Goal: Task Accomplishment & Management: Complete application form

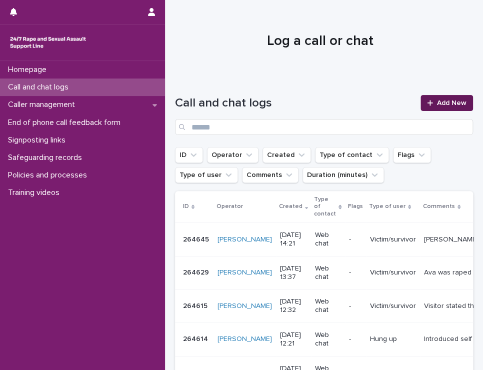
click at [442, 105] on span "Add New" at bounding box center [451, 102] width 29 height 7
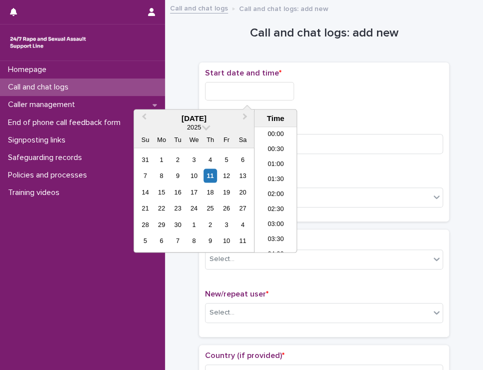
click at [236, 91] on input "text" at bounding box center [249, 91] width 89 height 18
click at [279, 189] on li "18:00" at bounding box center [275, 189] width 42 height 15
click at [251, 86] on input "**********" at bounding box center [249, 91] width 89 height 18
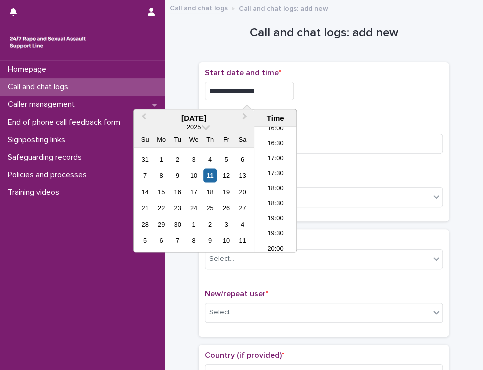
type input "**********"
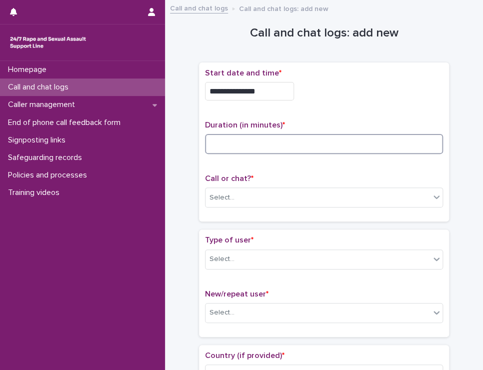
click at [240, 143] on input at bounding box center [324, 144] width 238 height 20
type input "*"
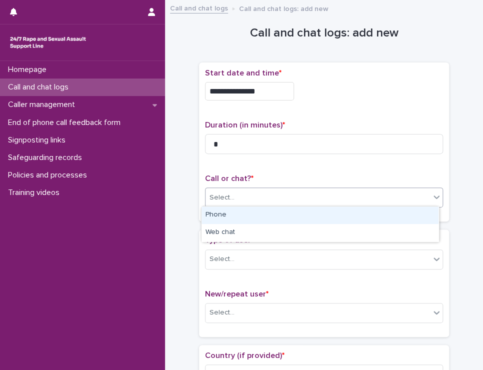
click at [247, 195] on div "Select..." at bounding box center [317, 197] width 224 height 16
click at [248, 214] on div "Phone" at bounding box center [319, 214] width 237 height 17
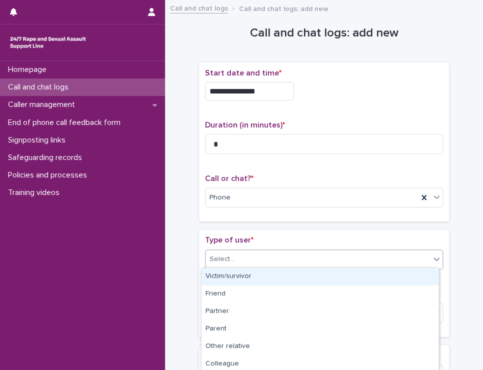
click at [240, 251] on div "Select..." at bounding box center [317, 259] width 224 height 16
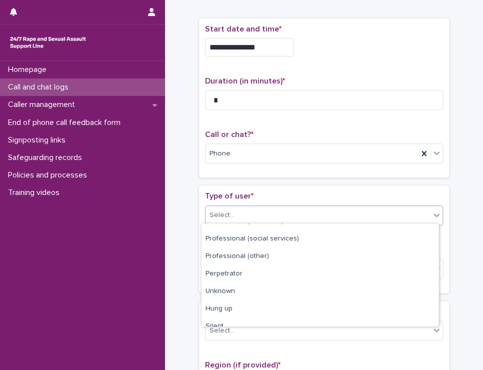
scroll to position [159, 0]
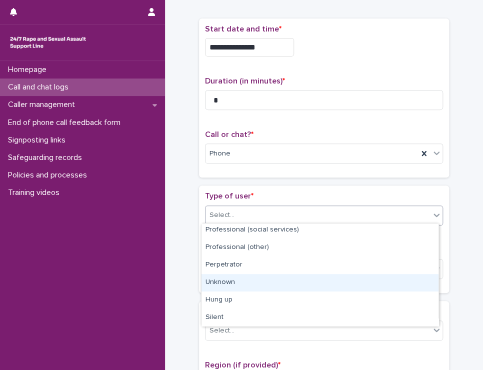
click at [288, 284] on div "Unknown" at bounding box center [319, 282] width 237 height 17
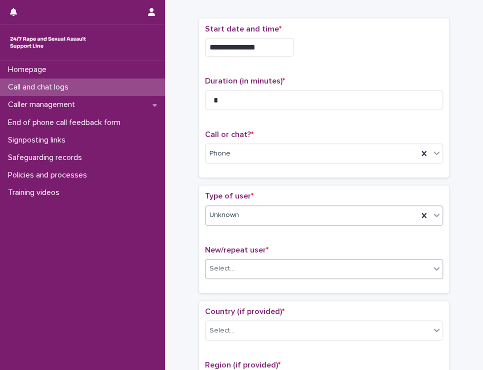
click at [310, 266] on div "Select..." at bounding box center [317, 268] width 224 height 16
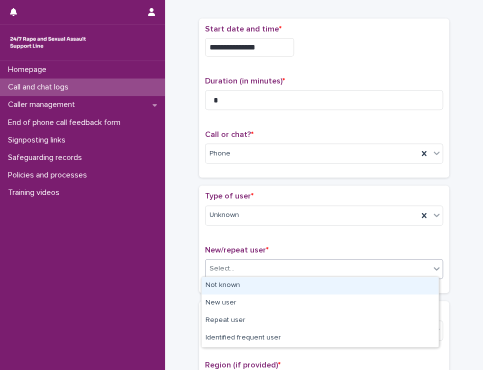
click at [241, 283] on div "Not known" at bounding box center [319, 285] width 237 height 17
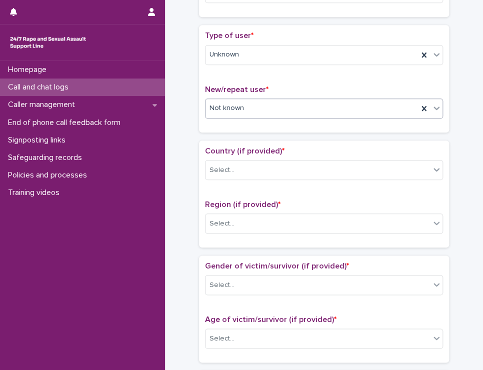
scroll to position [266, 0]
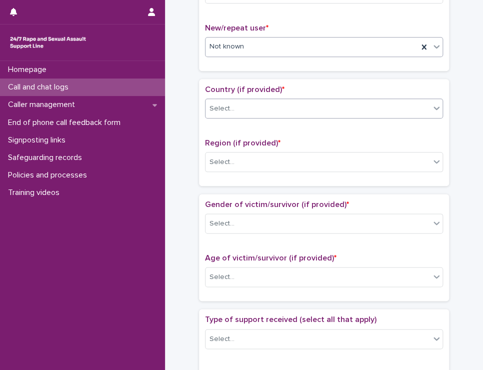
click at [235, 108] on div "Select..." at bounding box center [317, 108] width 224 height 16
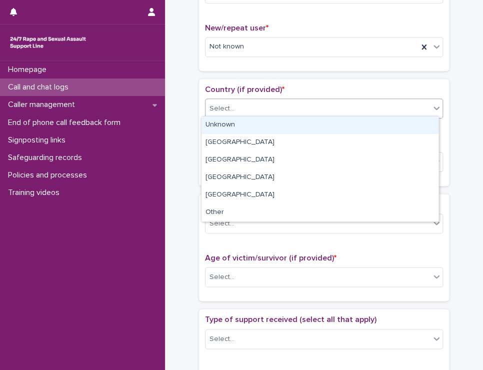
click at [232, 126] on div "Unknown" at bounding box center [319, 124] width 237 height 17
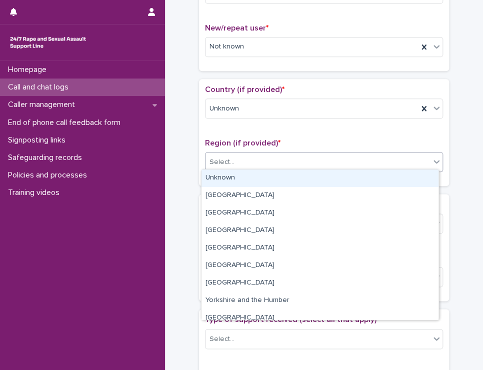
click at [244, 163] on div "Select..." at bounding box center [317, 162] width 224 height 16
click at [244, 177] on div "Unknown" at bounding box center [319, 177] width 237 height 17
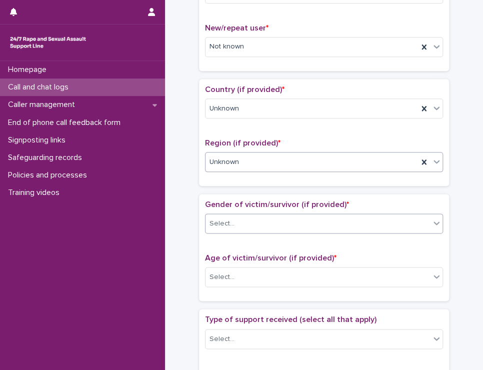
click at [258, 215] on div "Select..." at bounding box center [317, 223] width 224 height 16
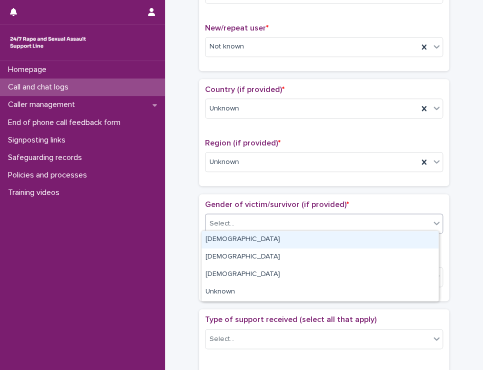
click at [254, 241] on div "[DEMOGRAPHIC_DATA]" at bounding box center [319, 239] width 237 height 17
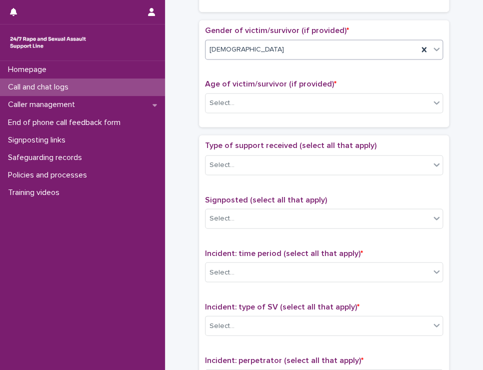
scroll to position [446, 0]
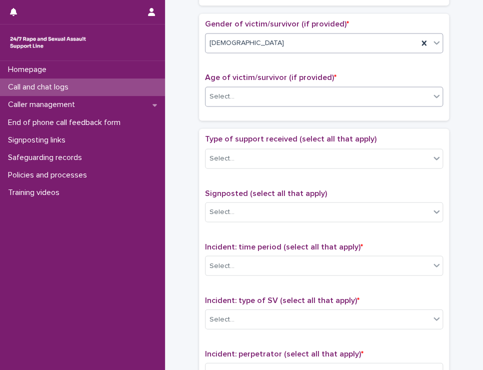
click at [272, 97] on div "Select..." at bounding box center [317, 96] width 224 height 16
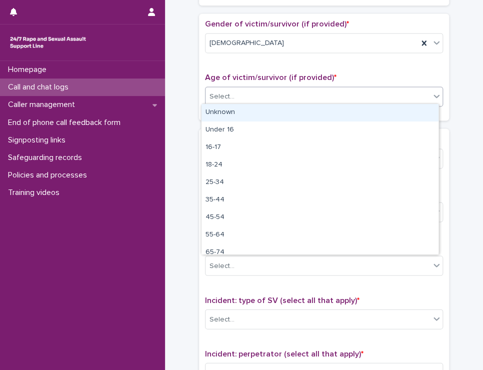
click at [239, 111] on div "Unknown" at bounding box center [319, 112] width 237 height 17
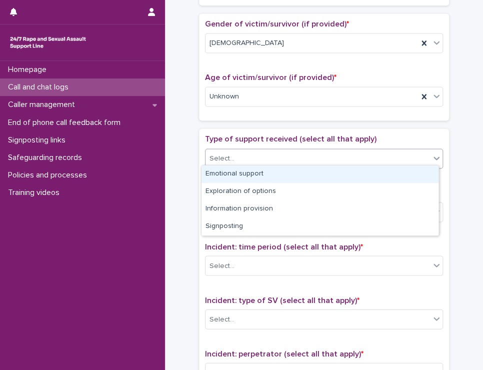
click at [257, 158] on div "Select..." at bounding box center [317, 158] width 224 height 16
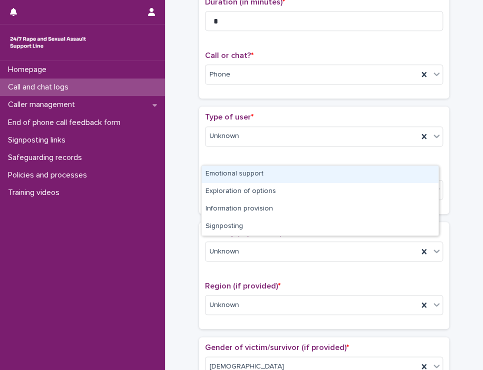
scroll to position [140, 0]
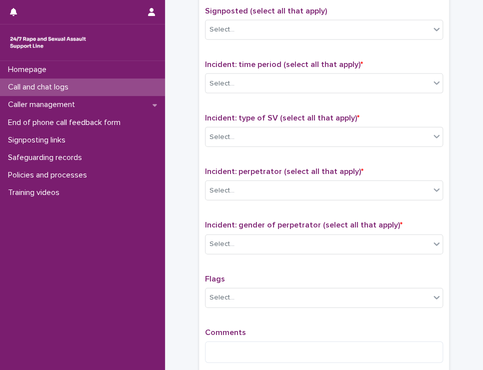
scroll to position [643, 0]
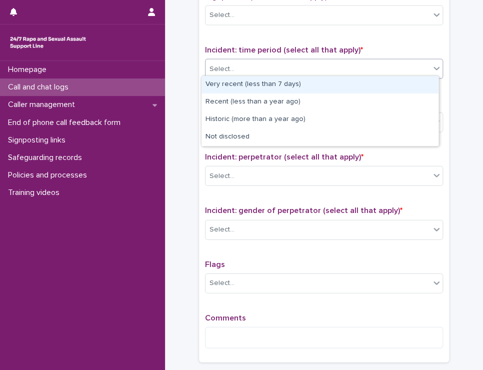
click at [351, 64] on div "Select..." at bounding box center [317, 69] width 224 height 16
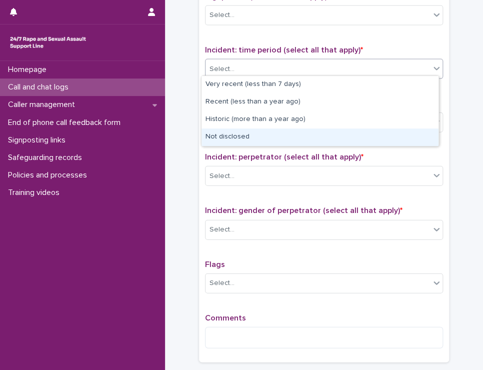
click at [282, 139] on div "Not disclosed" at bounding box center [319, 136] width 237 height 17
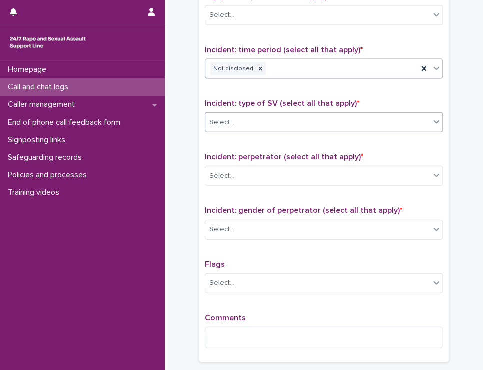
click at [262, 123] on div "Select..." at bounding box center [317, 122] width 224 height 16
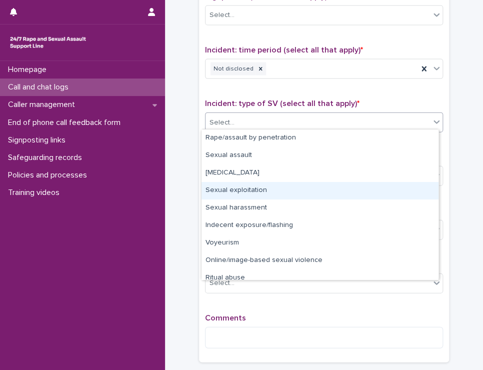
scroll to position [25, 0]
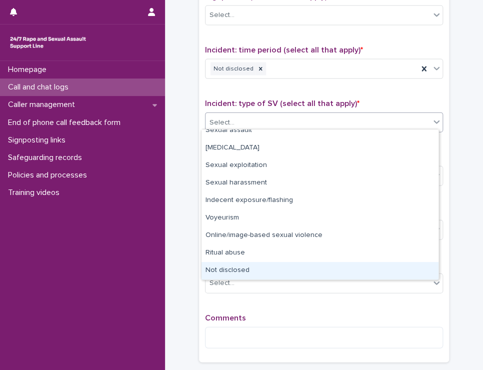
click at [302, 269] on div "Not disclosed" at bounding box center [319, 270] width 237 height 17
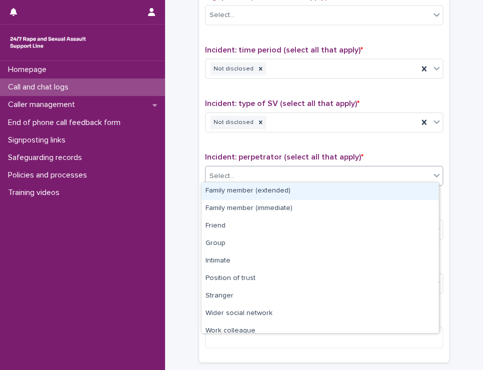
click at [282, 171] on div "Select..." at bounding box center [317, 176] width 224 height 16
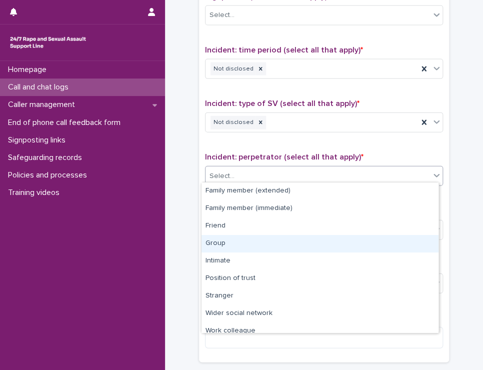
scroll to position [42, 0]
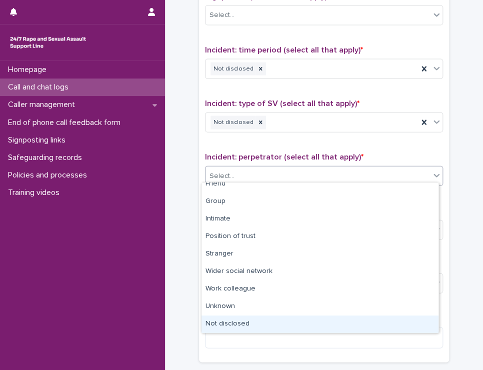
click at [266, 327] on div "Not disclosed" at bounding box center [319, 323] width 237 height 17
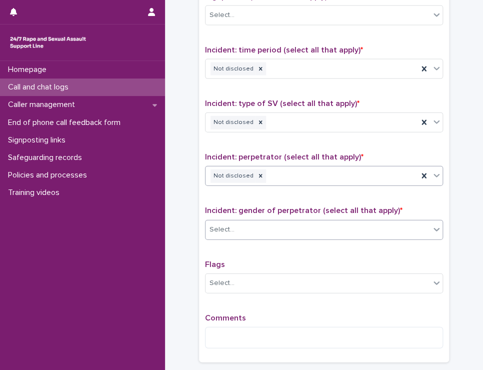
click at [277, 227] on div "Select..." at bounding box center [317, 229] width 224 height 16
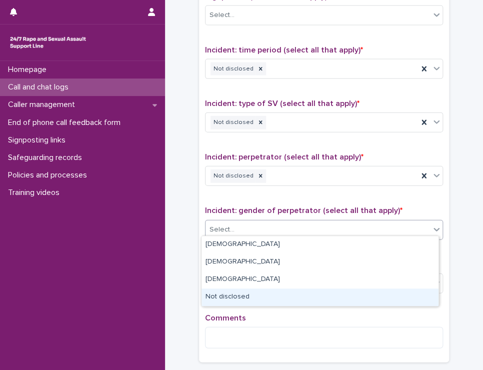
click at [274, 302] on div "Not disclosed" at bounding box center [319, 296] width 237 height 17
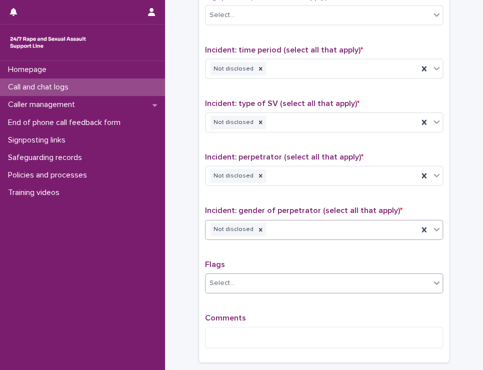
click at [239, 279] on div "Select..." at bounding box center [317, 283] width 224 height 16
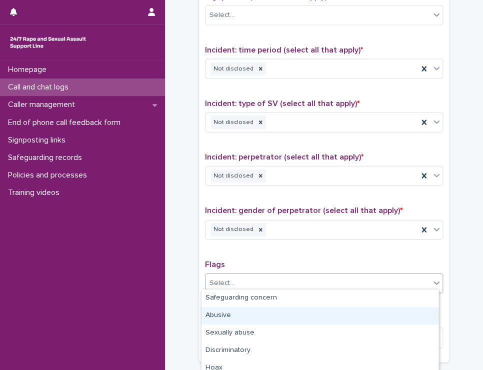
click at [238, 317] on div "Abusive" at bounding box center [319, 315] width 237 height 17
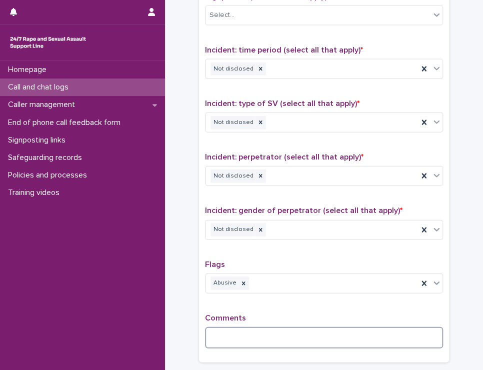
click at [224, 327] on textarea at bounding box center [324, 337] width 238 height 21
click at [323, 336] on textarea "**********" at bounding box center [324, 337] width 238 height 21
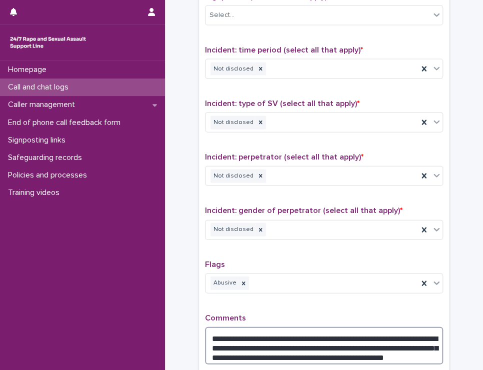
scroll to position [750, 0]
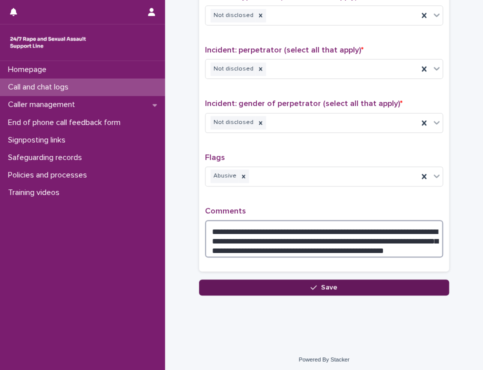
type textarea "**********"
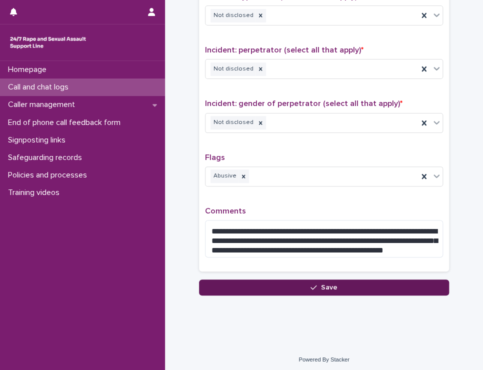
click at [332, 284] on span "Save" at bounding box center [329, 287] width 16 height 7
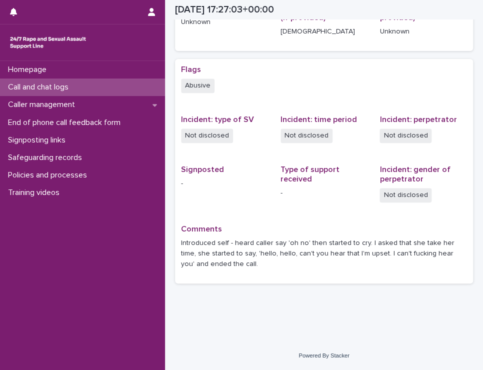
scroll to position [168, 0]
click at [46, 83] on p "Call and chat logs" at bounding box center [40, 86] width 72 height 9
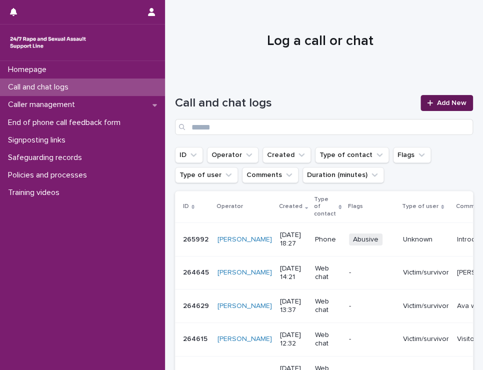
click at [442, 107] on link "Add New" at bounding box center [446, 103] width 52 height 16
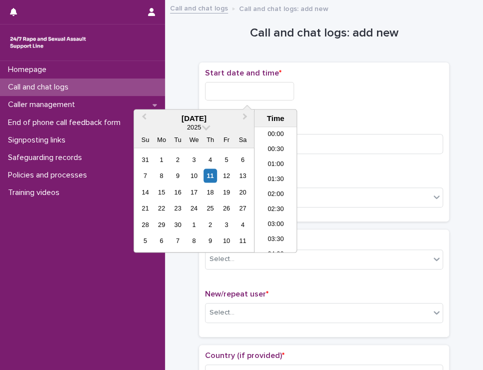
click at [252, 92] on input "text" at bounding box center [249, 91] width 89 height 18
click at [276, 185] on li "18:30" at bounding box center [275, 189] width 42 height 15
click at [259, 92] on input "**********" at bounding box center [249, 91] width 89 height 18
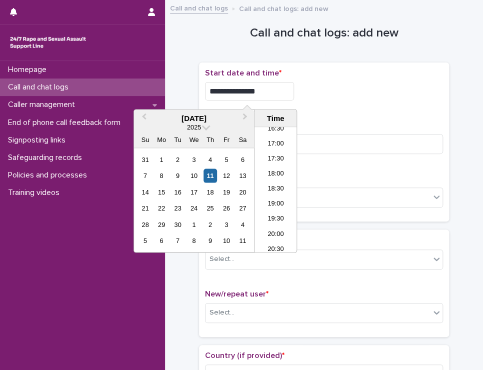
type input "**********"
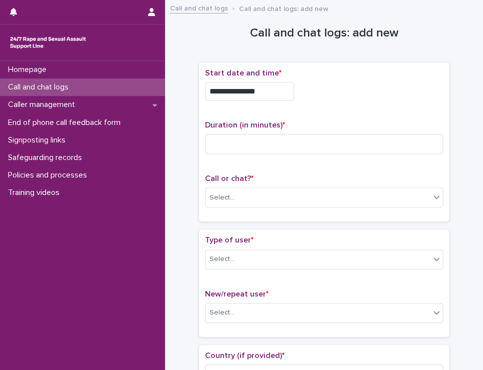
click at [326, 105] on div "**********" at bounding box center [324, 88] width 238 height 40
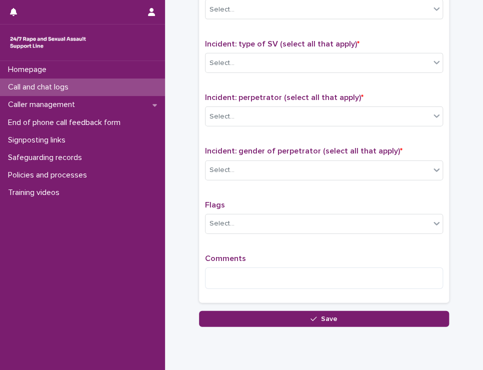
scroll to position [733, 0]
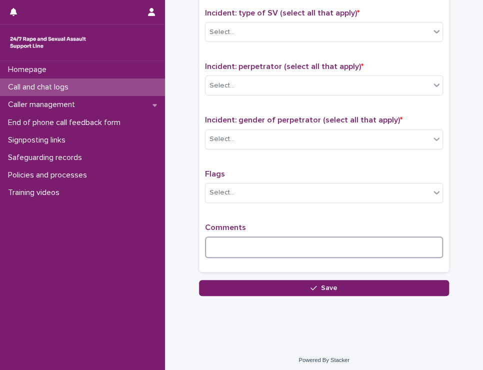
click at [255, 237] on textarea at bounding box center [324, 246] width 238 height 21
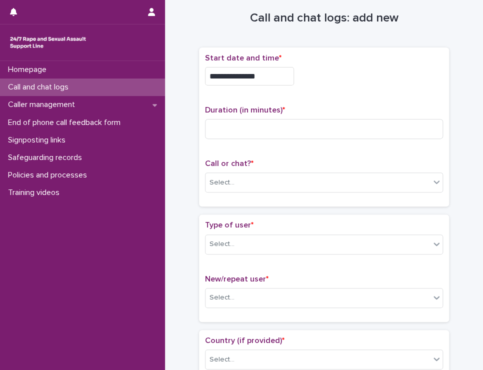
scroll to position [0, 0]
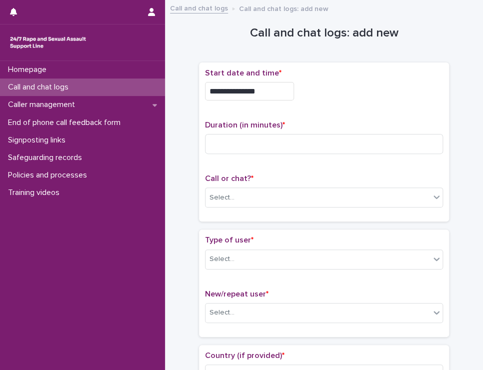
type textarea "**********"
click at [264, 145] on input at bounding box center [324, 144] width 238 height 20
type input "**"
click at [253, 198] on div "Select..." at bounding box center [317, 197] width 224 height 16
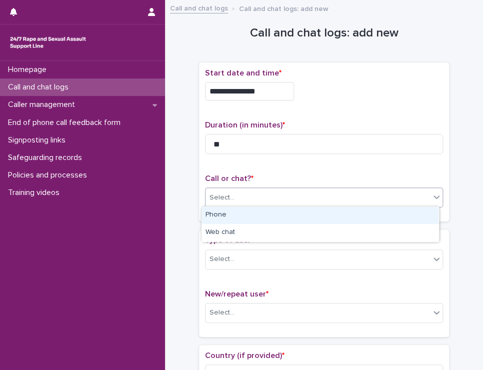
click at [245, 215] on div "Phone" at bounding box center [319, 214] width 237 height 17
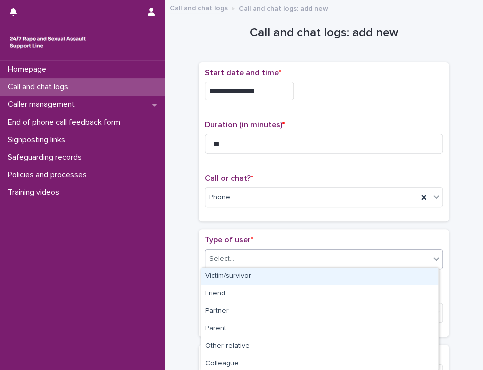
click at [271, 252] on div "Select..." at bounding box center [317, 259] width 224 height 16
click at [273, 279] on div "Victim/survivor" at bounding box center [319, 276] width 237 height 17
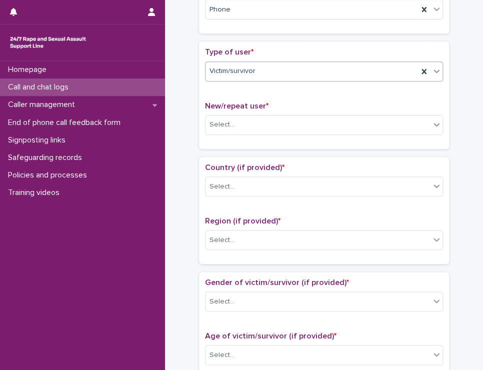
scroll to position [200, 0]
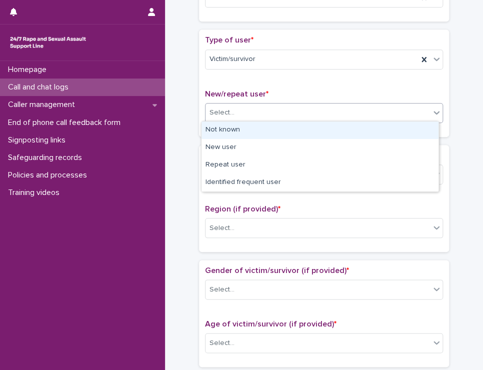
click at [315, 112] on div "Select..." at bounding box center [317, 112] width 224 height 16
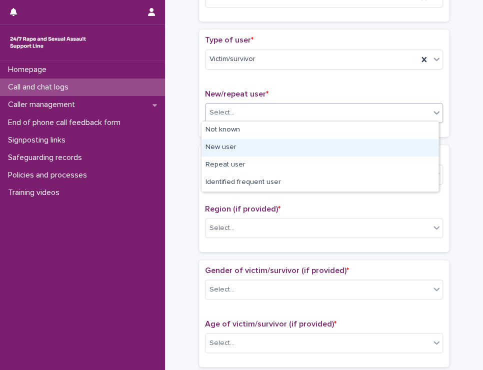
click at [240, 145] on div "New user" at bounding box center [319, 147] width 237 height 17
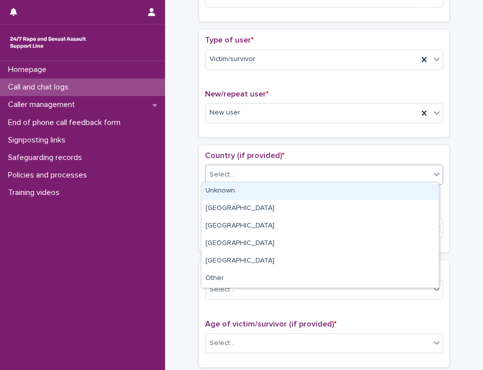
click at [243, 169] on div "Select..." at bounding box center [317, 174] width 224 height 16
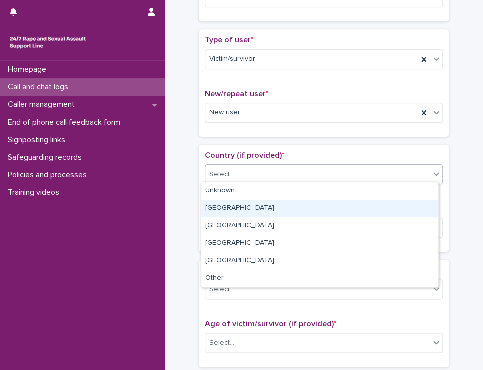
click at [252, 210] on div "[GEOGRAPHIC_DATA]" at bounding box center [319, 208] width 237 height 17
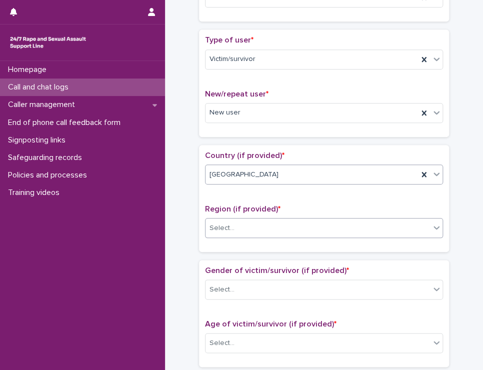
click at [264, 225] on div "Select..." at bounding box center [317, 228] width 224 height 16
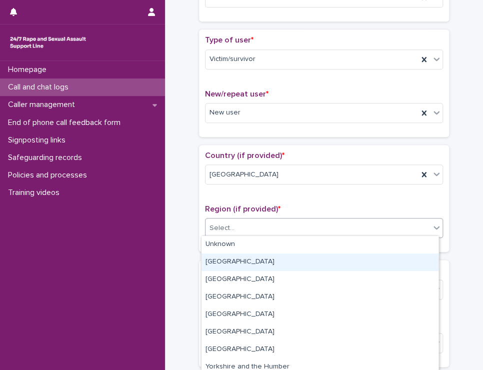
click at [256, 265] on div "[GEOGRAPHIC_DATA]" at bounding box center [319, 261] width 237 height 17
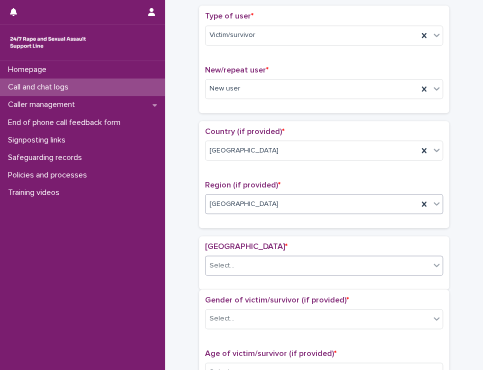
scroll to position [230, 0]
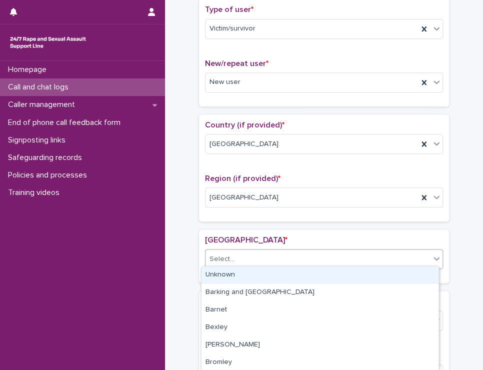
drag, startPoint x: 433, startPoint y: 256, endPoint x: 463, endPoint y: 273, distance: 35.2
click at [463, 273] on div "**********" at bounding box center [324, 318] width 298 height 1085
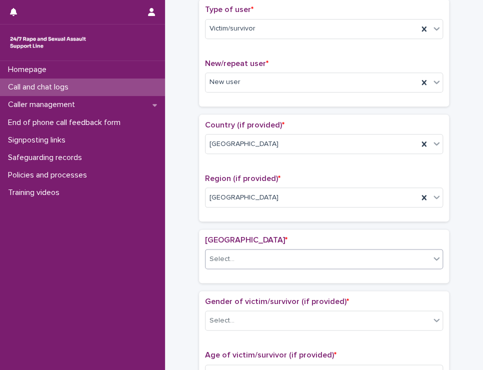
click at [433, 259] on icon at bounding box center [436, 258] width 10 height 10
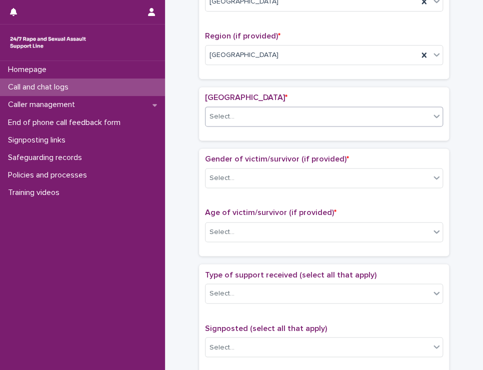
scroll to position [370, 0]
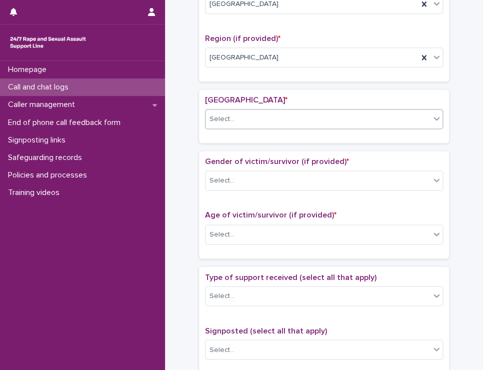
click at [430, 119] on div at bounding box center [436, 118] width 12 height 18
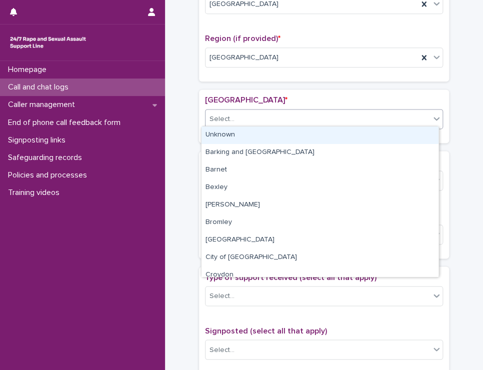
click at [434, 115] on icon at bounding box center [436, 118] width 10 height 10
click at [261, 136] on div "Unknown" at bounding box center [319, 134] width 237 height 17
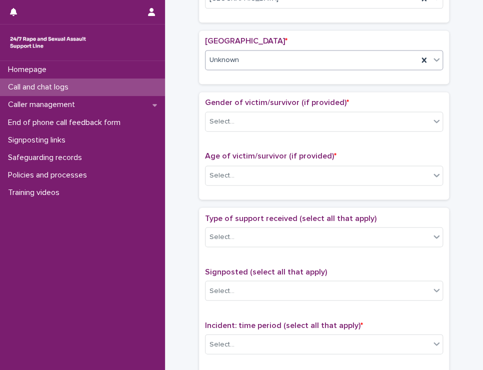
scroll to position [446, 0]
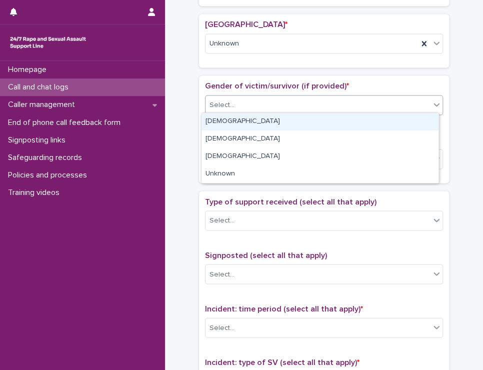
click at [319, 99] on div "Select..." at bounding box center [317, 105] width 224 height 16
click at [245, 118] on div "[DEMOGRAPHIC_DATA]" at bounding box center [319, 121] width 237 height 17
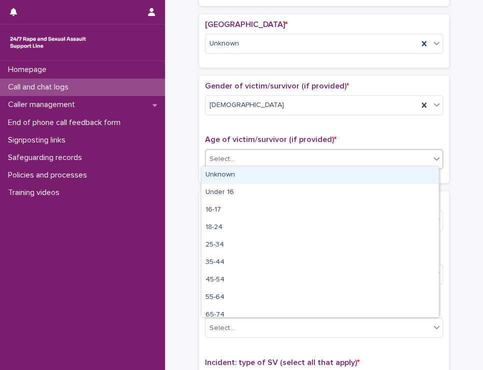
click at [242, 156] on div "Select..." at bounding box center [317, 158] width 224 height 16
click at [248, 175] on div "Unknown" at bounding box center [319, 174] width 237 height 17
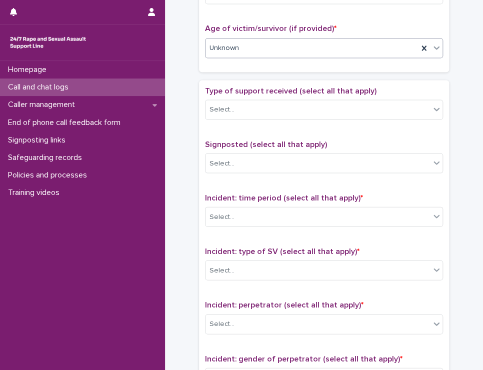
scroll to position [589, 0]
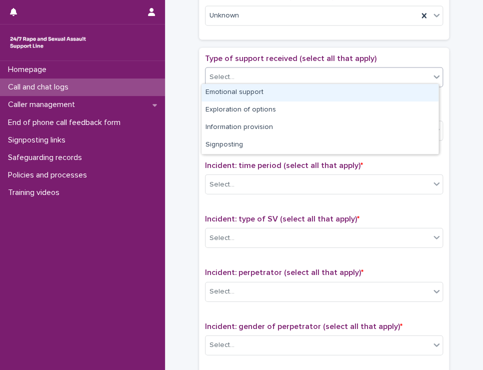
click at [362, 71] on div "Select..." at bounding box center [317, 76] width 224 height 16
click at [274, 85] on div "Emotional support" at bounding box center [319, 92] width 237 height 17
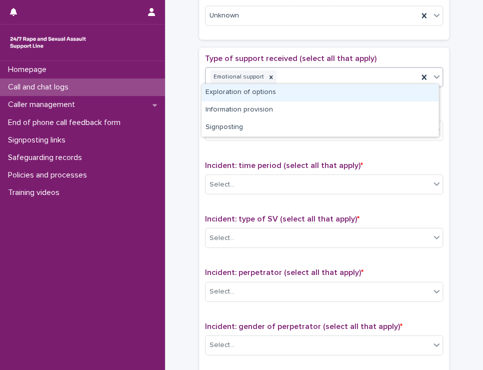
click at [316, 82] on div "Emotional support" at bounding box center [324, 77] width 238 height 20
click at [294, 91] on div "Exploration of options" at bounding box center [319, 92] width 237 height 17
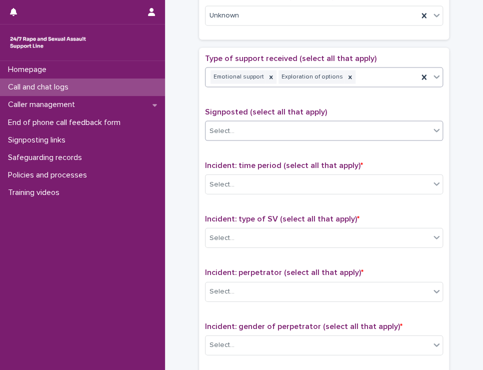
click at [281, 129] on div "Select..." at bounding box center [317, 130] width 224 height 16
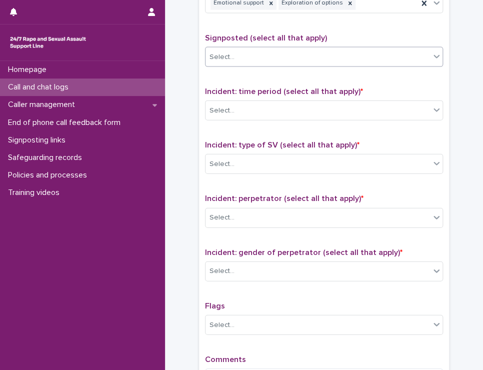
scroll to position [669, 0]
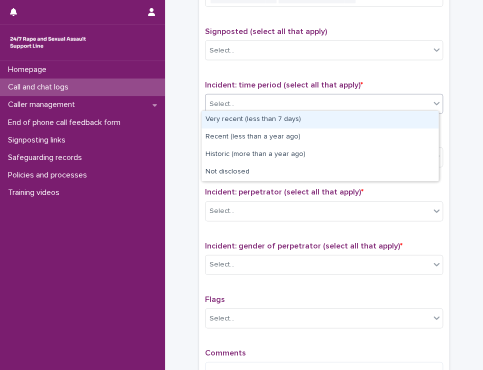
click at [350, 107] on div "Select..." at bounding box center [317, 104] width 224 height 16
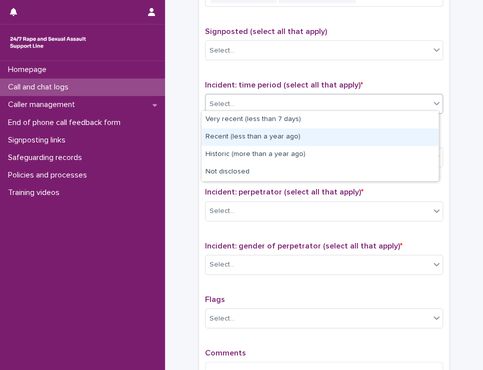
click at [280, 137] on div "Recent (less than a year ago)" at bounding box center [319, 136] width 237 height 17
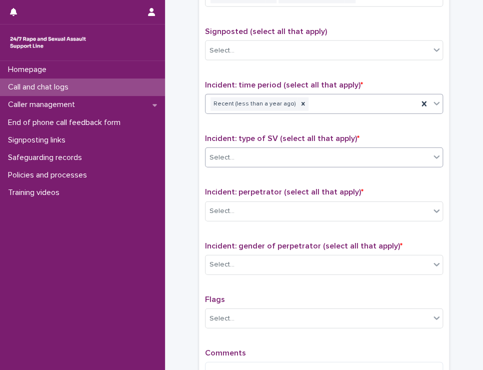
click at [262, 162] on div "Select..." at bounding box center [324, 157] width 238 height 20
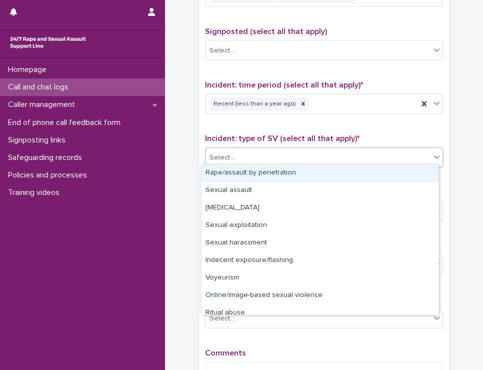
click at [260, 175] on div "Rape/assault by penetration" at bounding box center [319, 172] width 237 height 17
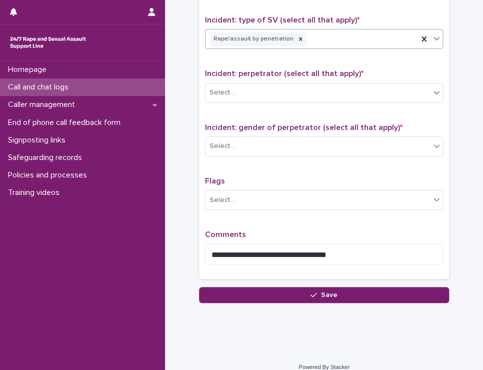
scroll to position [794, 0]
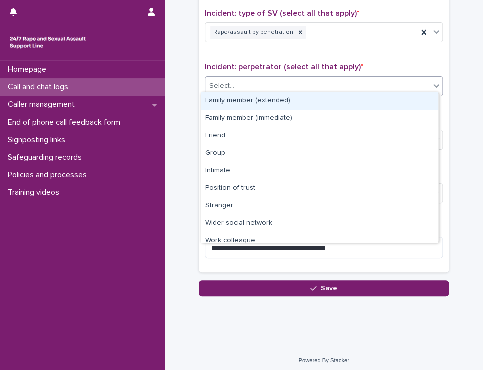
click at [269, 81] on div "Select..." at bounding box center [317, 86] width 224 height 16
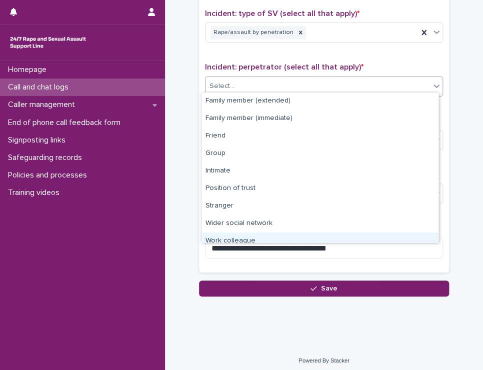
click at [252, 236] on div "Work colleague" at bounding box center [319, 240] width 237 height 17
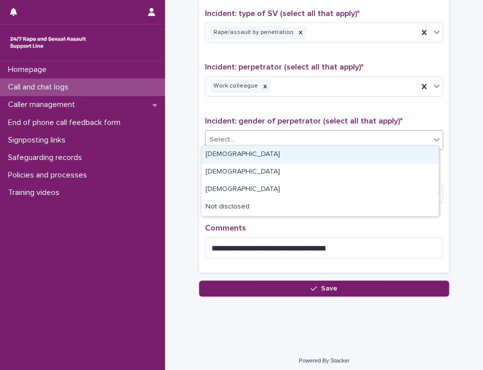
click at [240, 136] on div "Select..." at bounding box center [317, 139] width 224 height 16
click at [236, 154] on div "[DEMOGRAPHIC_DATA]" at bounding box center [319, 154] width 237 height 17
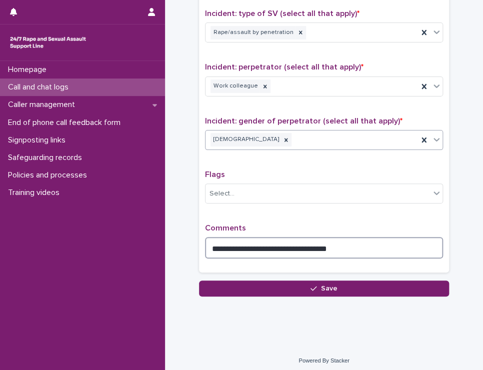
click at [208, 243] on textarea "**********" at bounding box center [324, 247] width 238 height 21
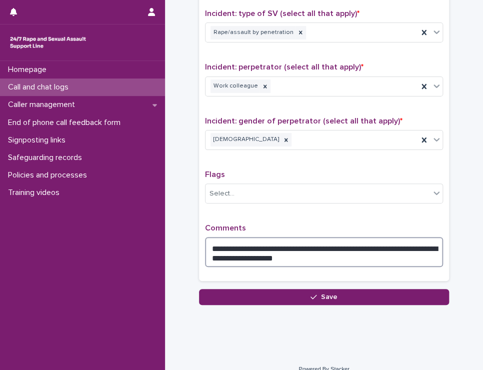
click at [282, 254] on textarea "**********" at bounding box center [324, 252] width 238 height 30
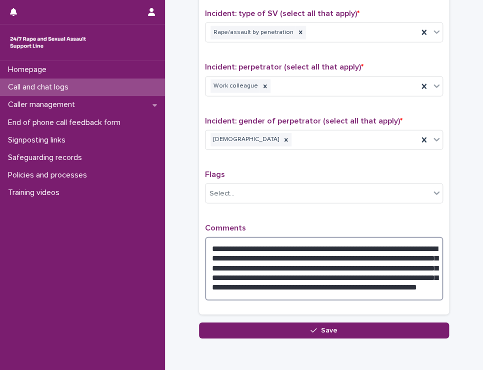
click at [402, 264] on textarea "**********" at bounding box center [324, 268] width 238 height 63
drag, startPoint x: 402, startPoint y: 264, endPoint x: 393, endPoint y: 270, distance: 10.8
click at [393, 270] on textarea "**********" at bounding box center [324, 268] width 238 height 63
click at [399, 269] on textarea "**********" at bounding box center [324, 268] width 238 height 63
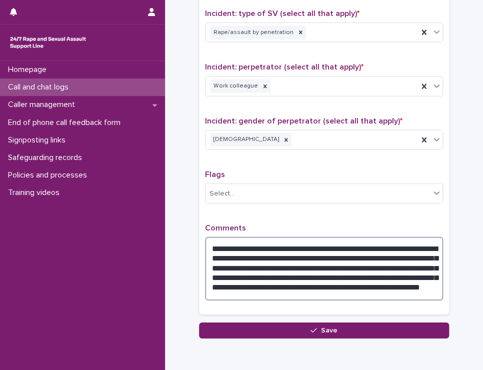
click at [274, 284] on textarea "**********" at bounding box center [324, 268] width 238 height 63
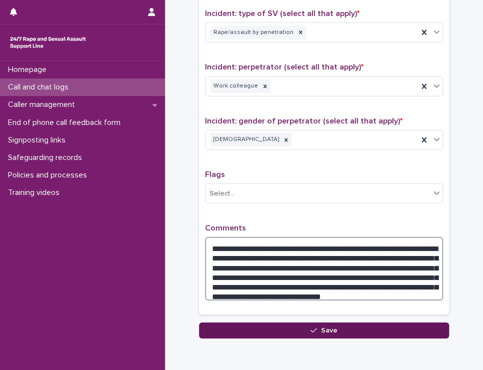
type textarea "**********"
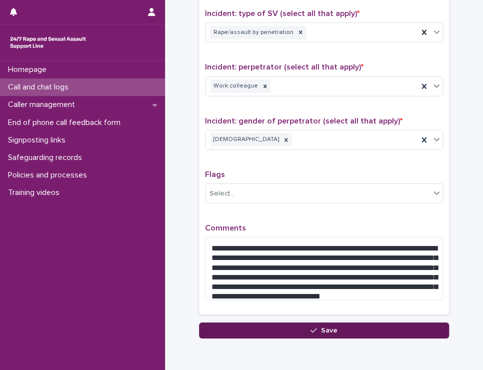
click at [305, 326] on button "Save" at bounding box center [324, 330] width 250 height 16
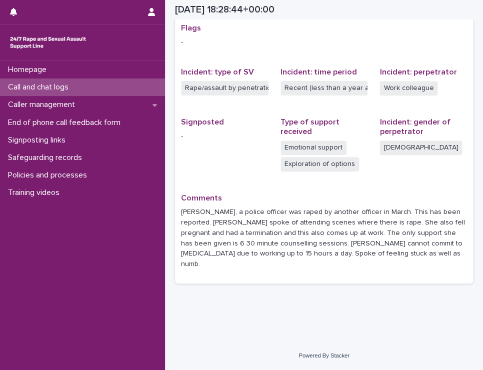
scroll to position [199, 0]
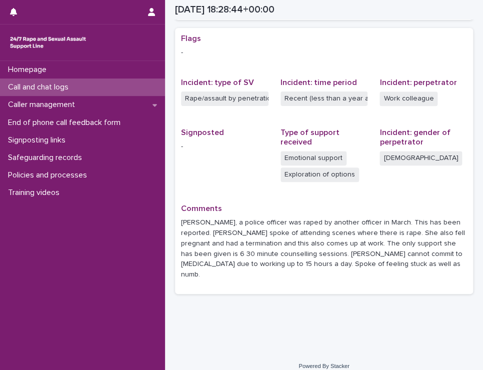
click at [46, 85] on p "Call and chat logs" at bounding box center [40, 86] width 72 height 9
